Goal: Information Seeking & Learning: Learn about a topic

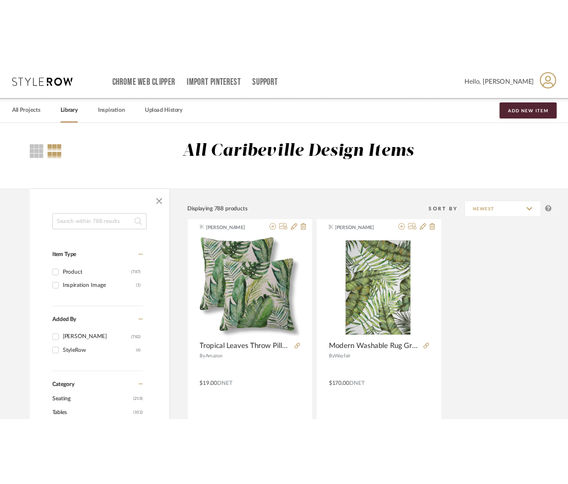
scroll to position [55, 0]
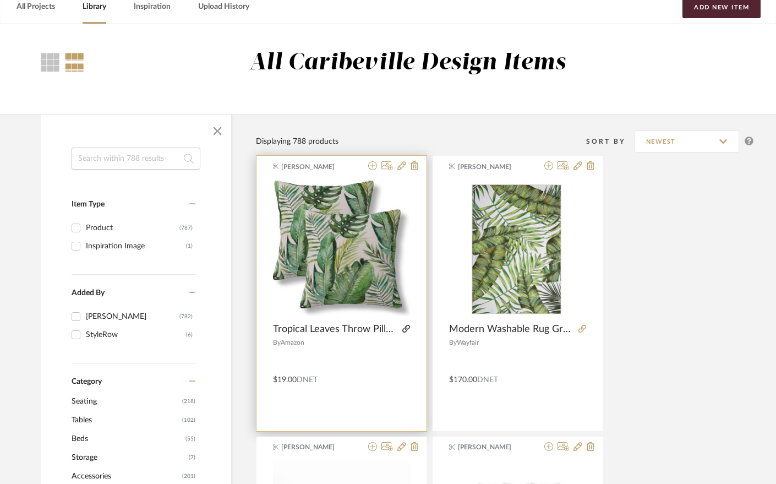
click at [406, 333] on fa-icon at bounding box center [406, 329] width 8 height 8
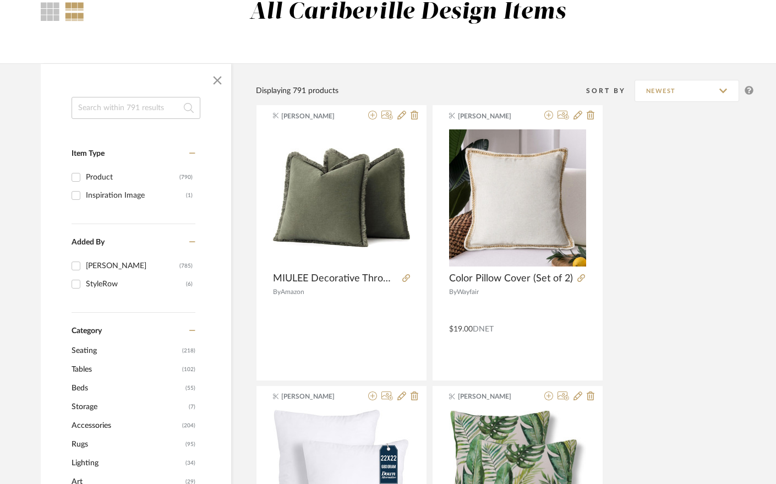
scroll to position [110, 0]
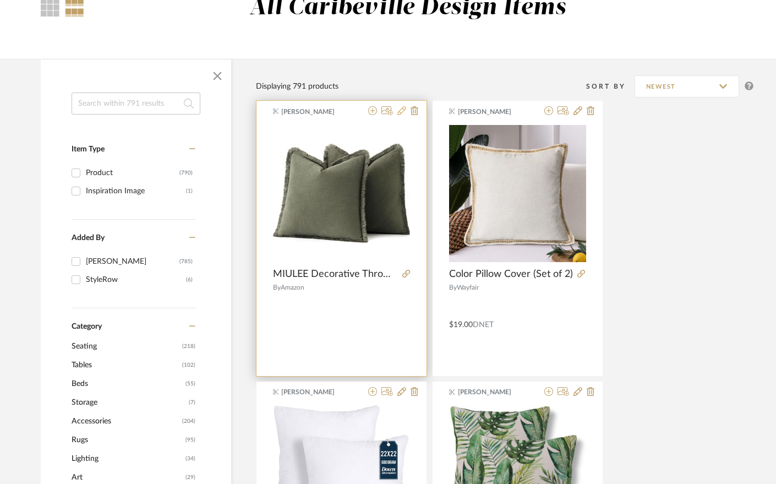
click at [399, 111] on icon at bounding box center [401, 110] width 9 height 9
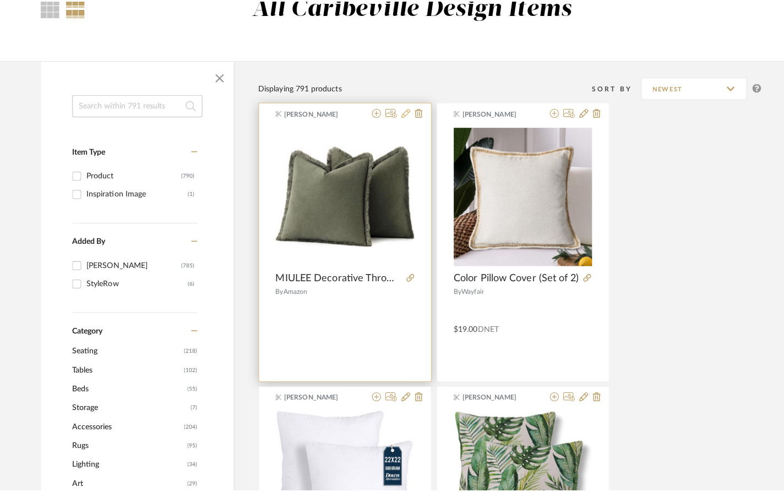
scroll to position [0, 0]
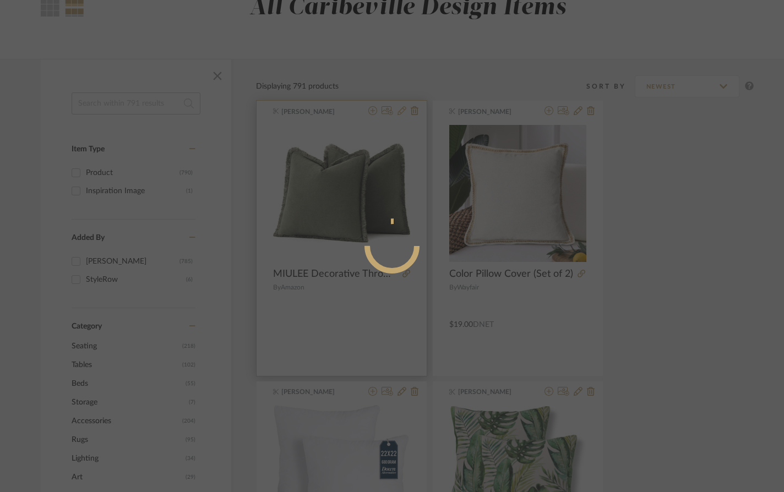
radio input "true"
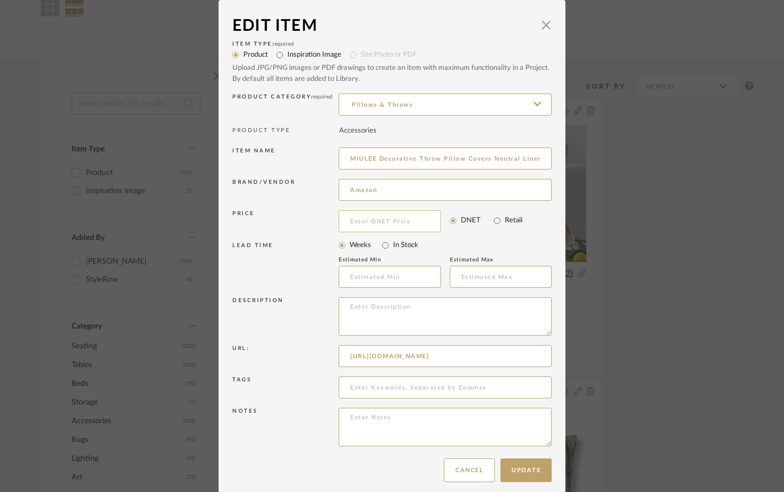
click at [362, 224] on input at bounding box center [390, 221] width 102 height 22
type input "$25.00"
click at [534, 473] on button "Update" at bounding box center [525, 471] width 51 height 24
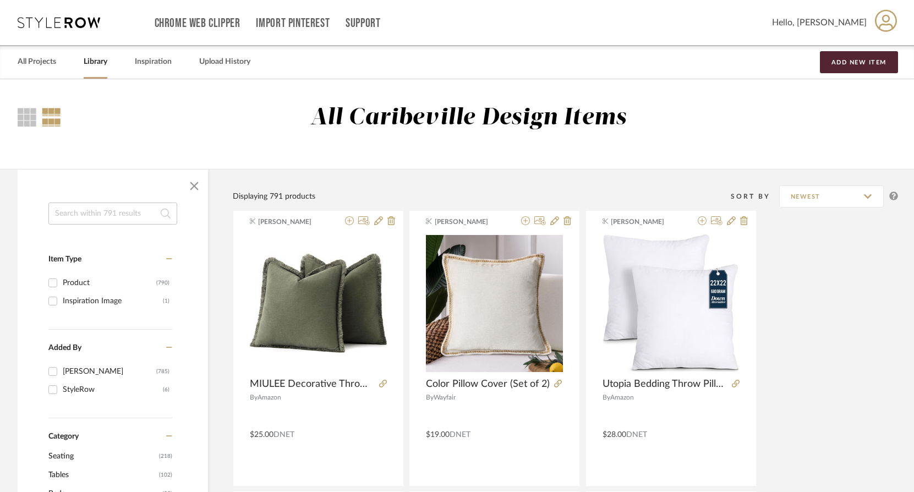
click at [99, 215] on input at bounding box center [112, 214] width 129 height 22
type input "pillow"
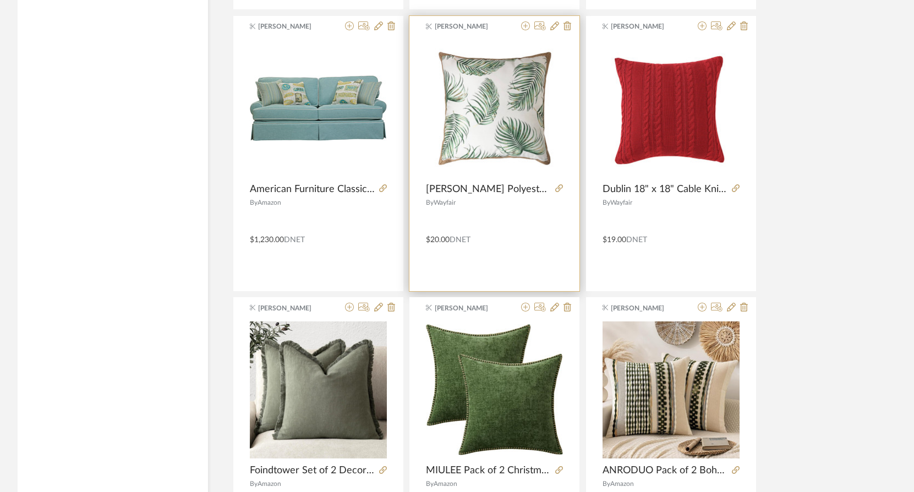
scroll to position [1046, 0]
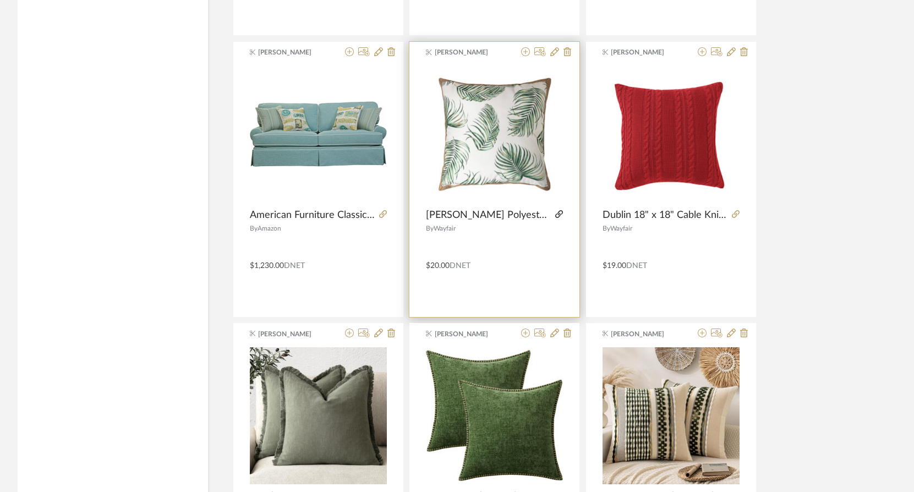
click at [555, 212] on icon at bounding box center [559, 214] width 8 height 8
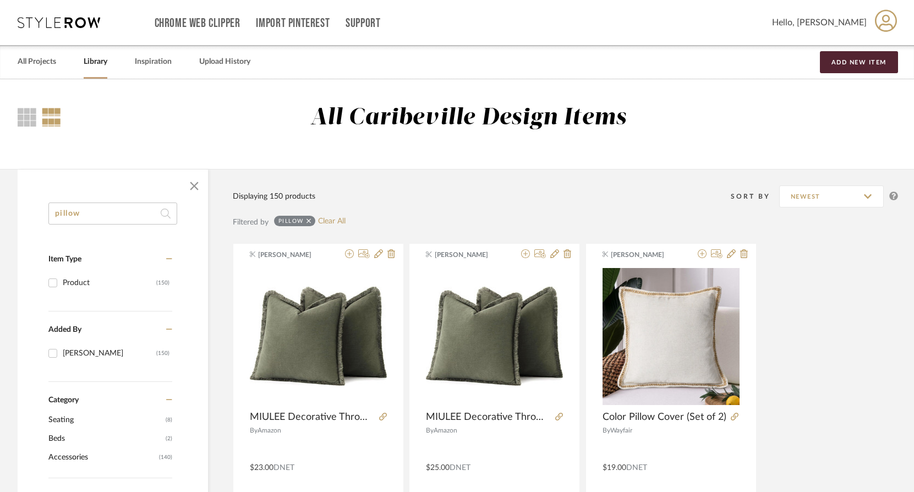
drag, startPoint x: 115, startPoint y: 212, endPoint x: 56, endPoint y: 199, distance: 60.4
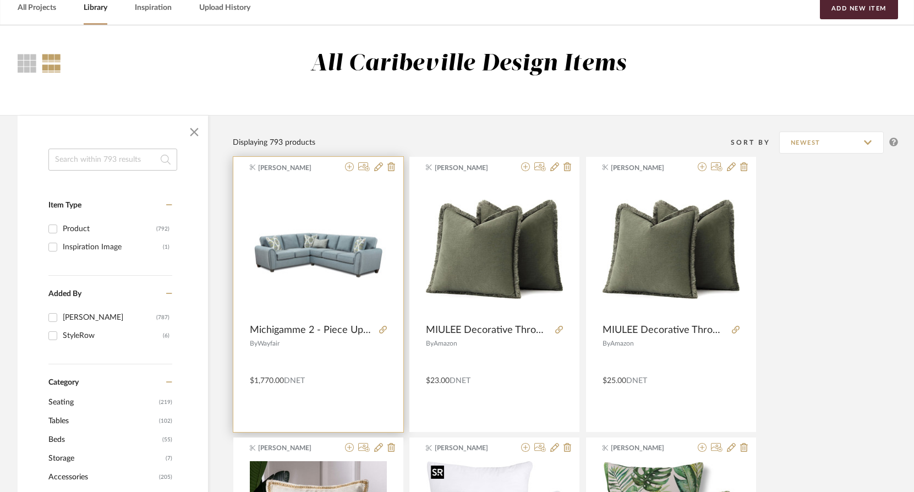
scroll to position [165, 0]
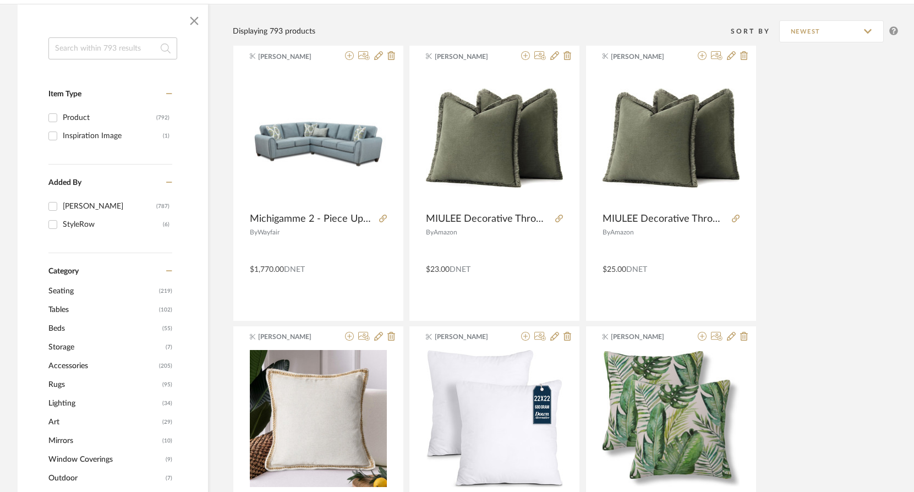
click at [93, 48] on input at bounding box center [112, 48] width 129 height 22
type input "chair"
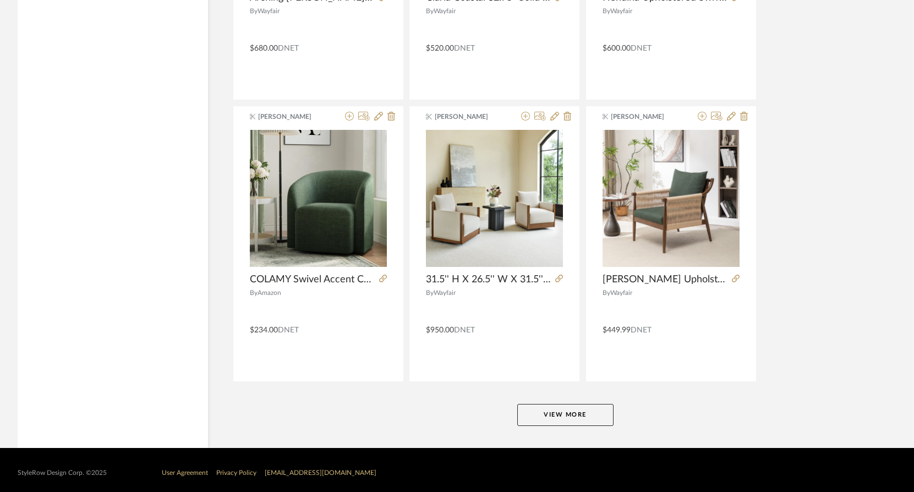
scroll to position [3241, 0]
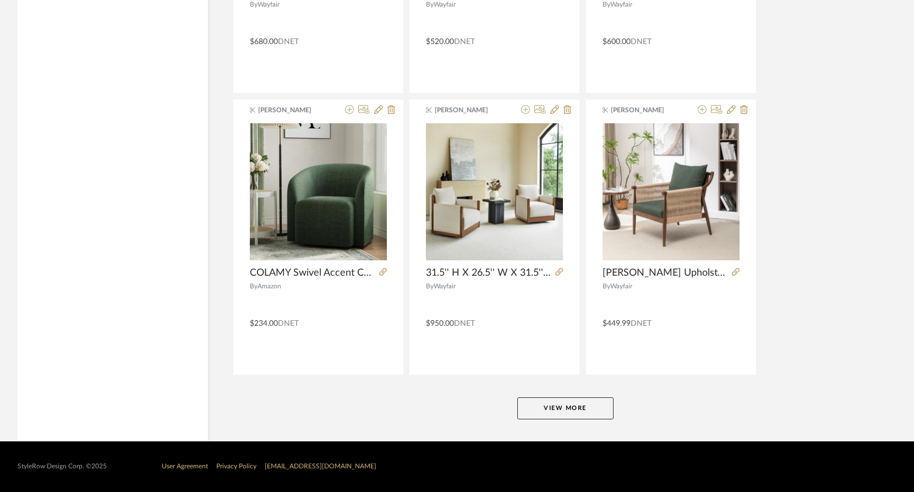
click at [573, 401] on button "View More" at bounding box center [565, 408] width 96 height 22
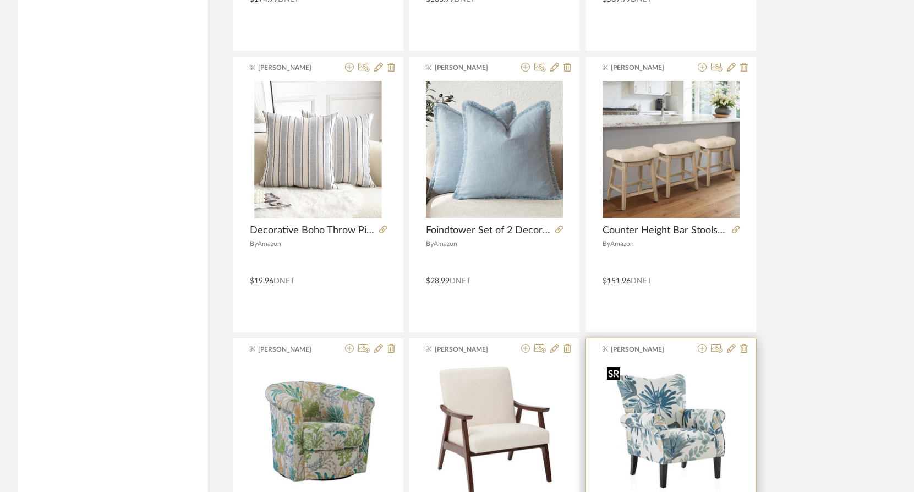
scroll to position [4067, 0]
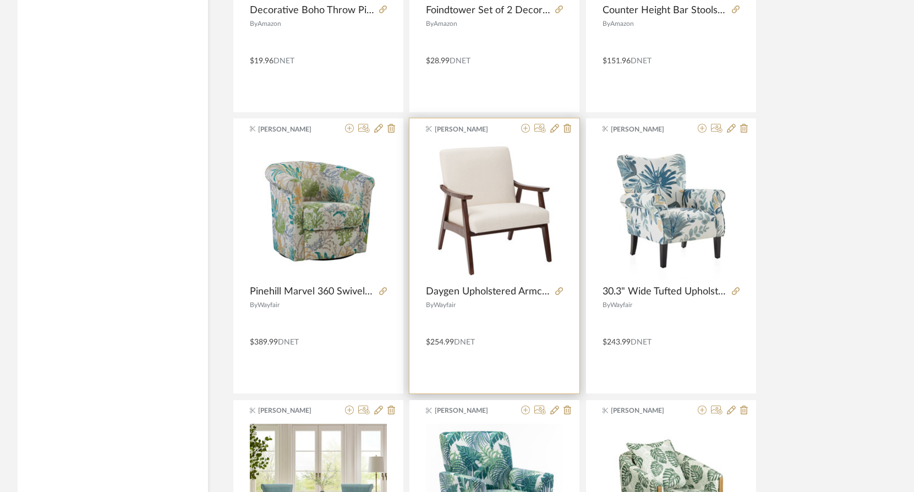
click at [559, 284] on div "Brianne Leiva Daygen Upholstered Armchair By Wayfair $254.99 DNET" at bounding box center [495, 255] width 170 height 275
click at [559, 291] on icon at bounding box center [559, 291] width 8 height 8
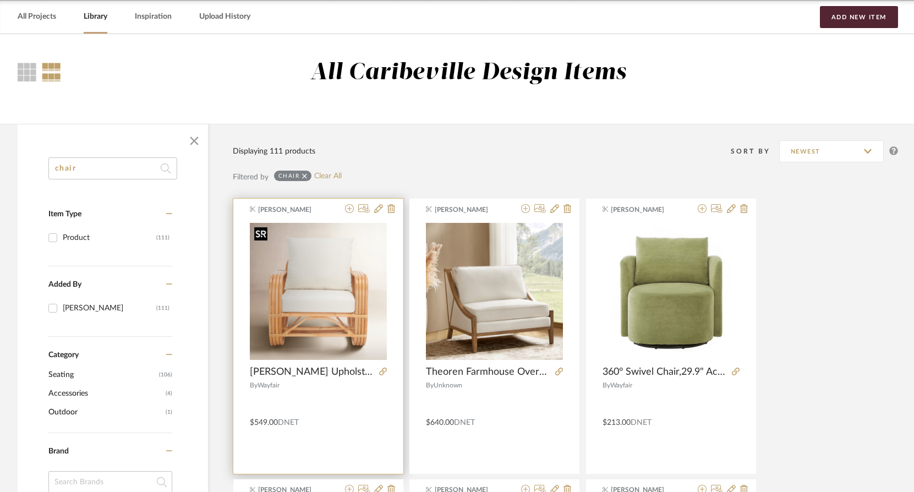
scroll to position [0, 0]
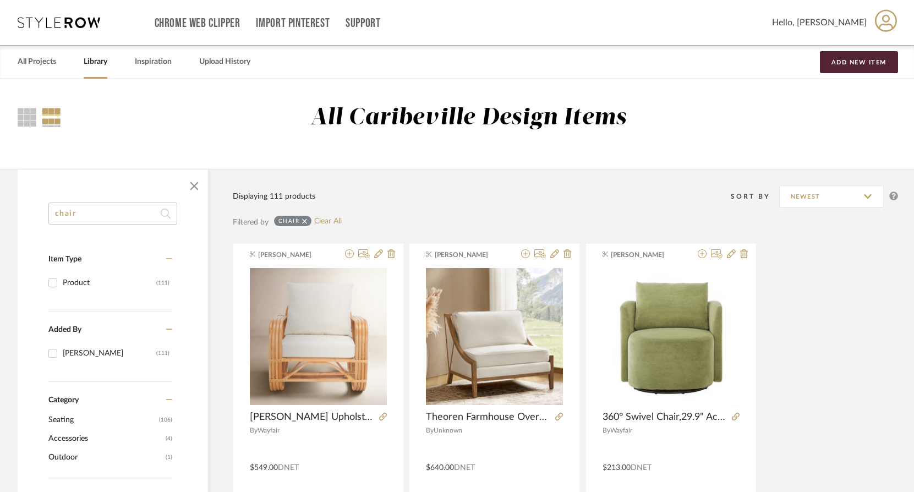
drag, startPoint x: 113, startPoint y: 213, endPoint x: 41, endPoint y: 200, distance: 73.2
type input "trumb"
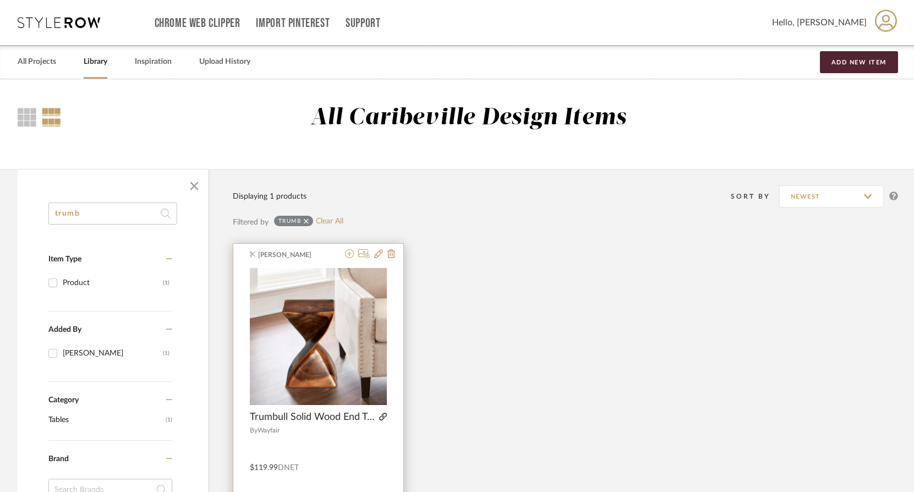
click at [384, 417] on icon at bounding box center [383, 417] width 8 height 8
drag, startPoint x: 102, startPoint y: 222, endPoint x: 3, endPoint y: 219, distance: 99.7
click at [3, 219] on div "trumb Item Type Product (1) Added By Brianne Leiva (1) Category Tables (1) Bran…" at bounding box center [457, 486] width 913 height 634
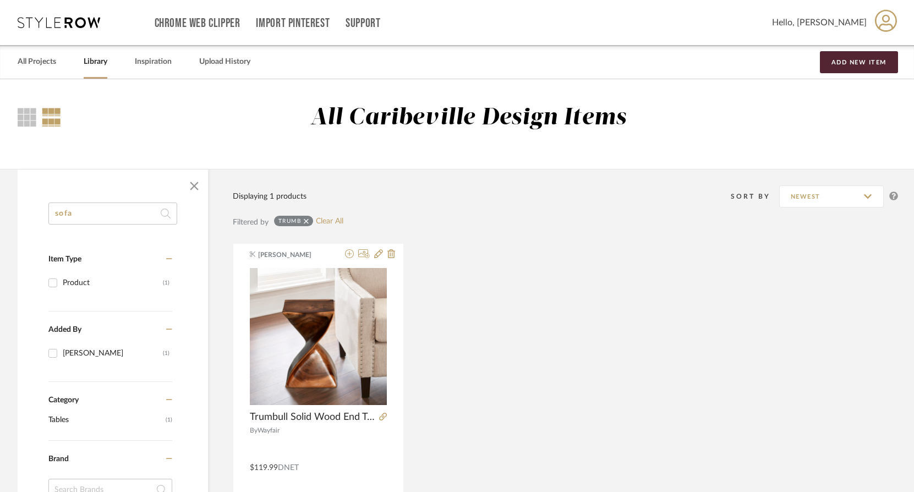
type input "sofa"
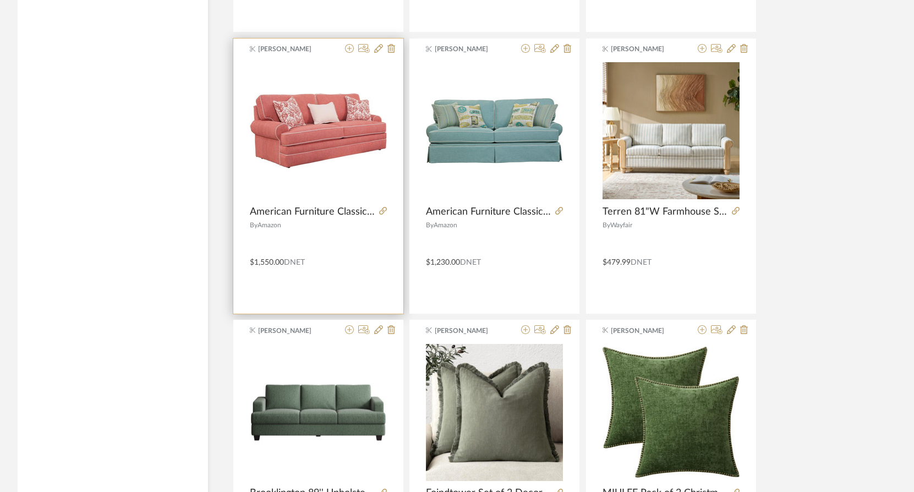
scroll to position [1046, 0]
